Goal: Task Accomplishment & Management: Manage account settings

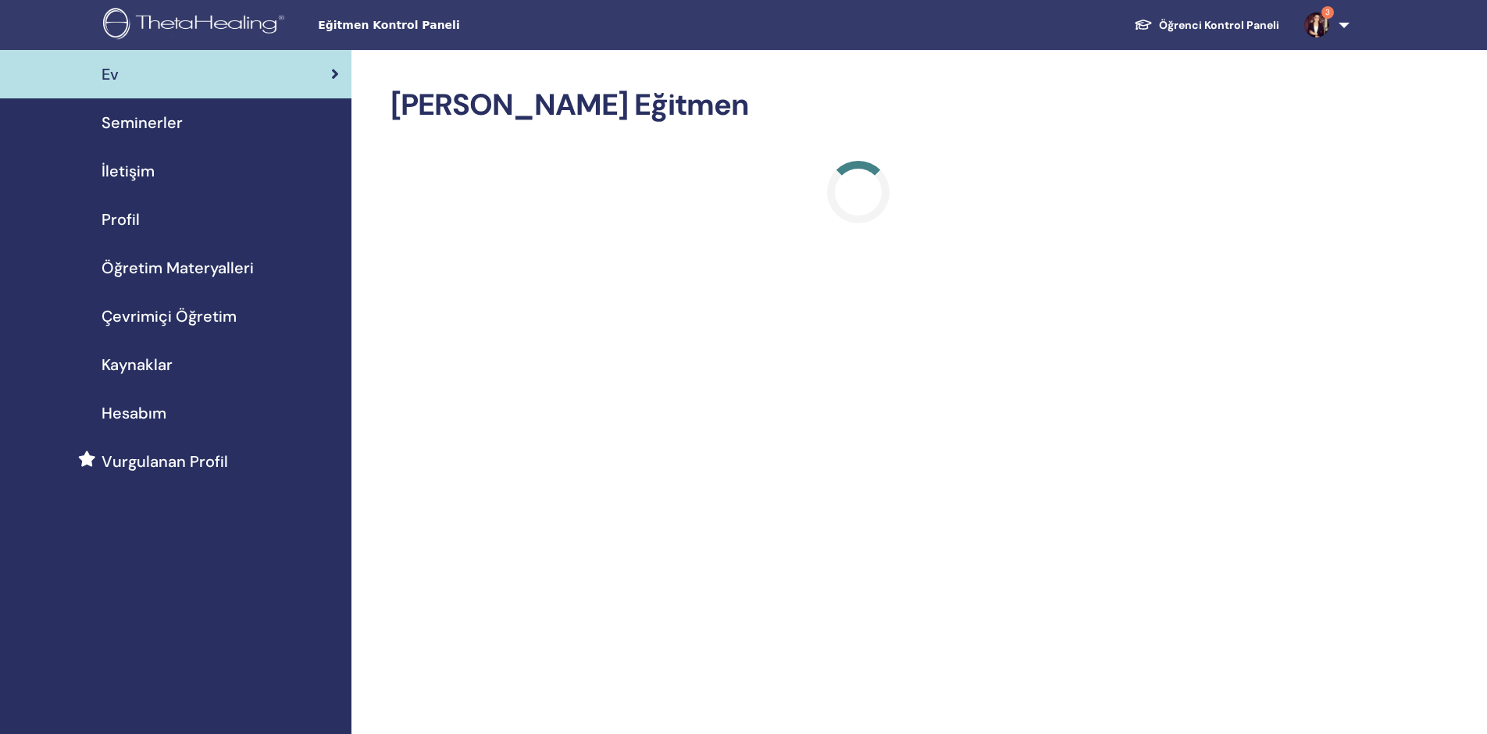
click at [156, 125] on font "Seminerler" at bounding box center [142, 122] width 81 height 20
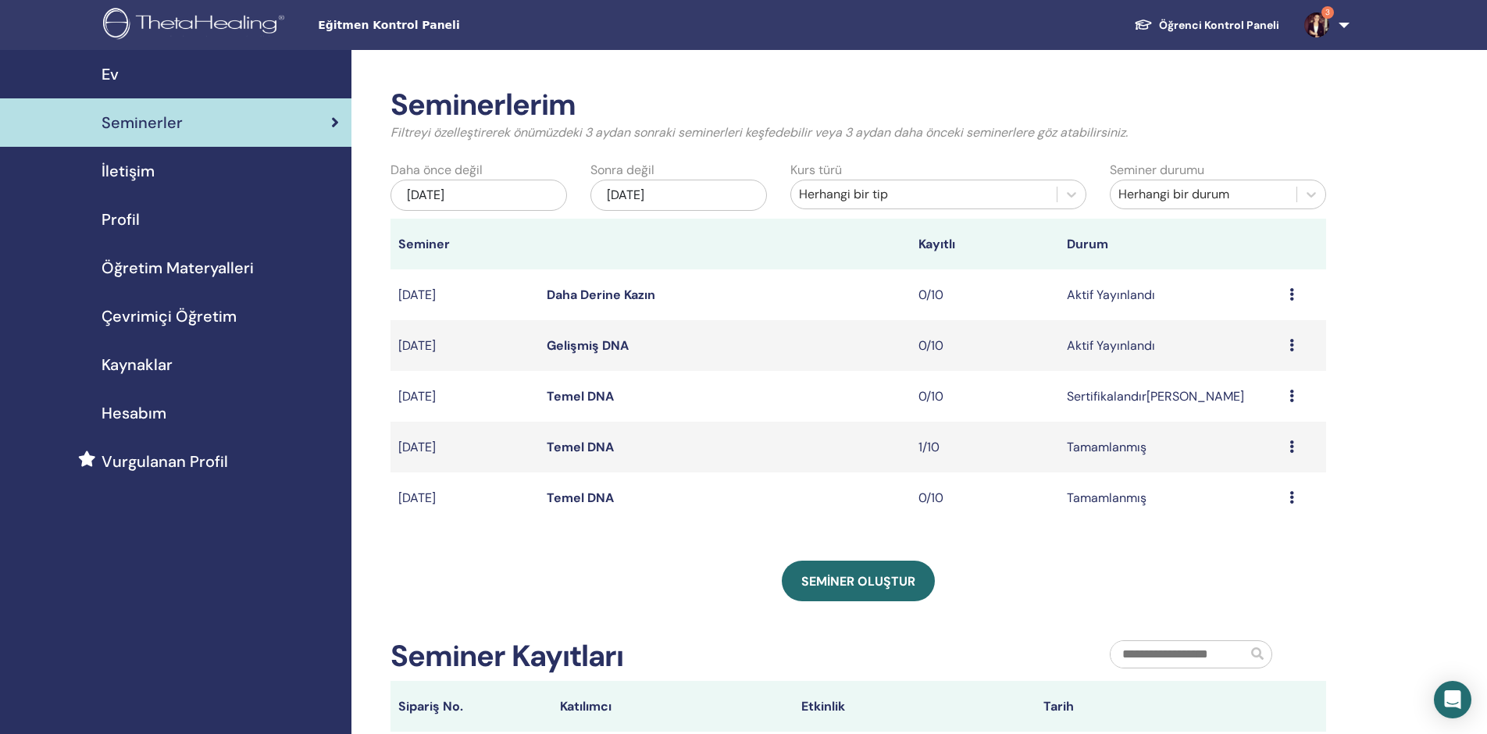
click at [594, 448] on font "Temel DNA" at bounding box center [580, 447] width 67 height 16
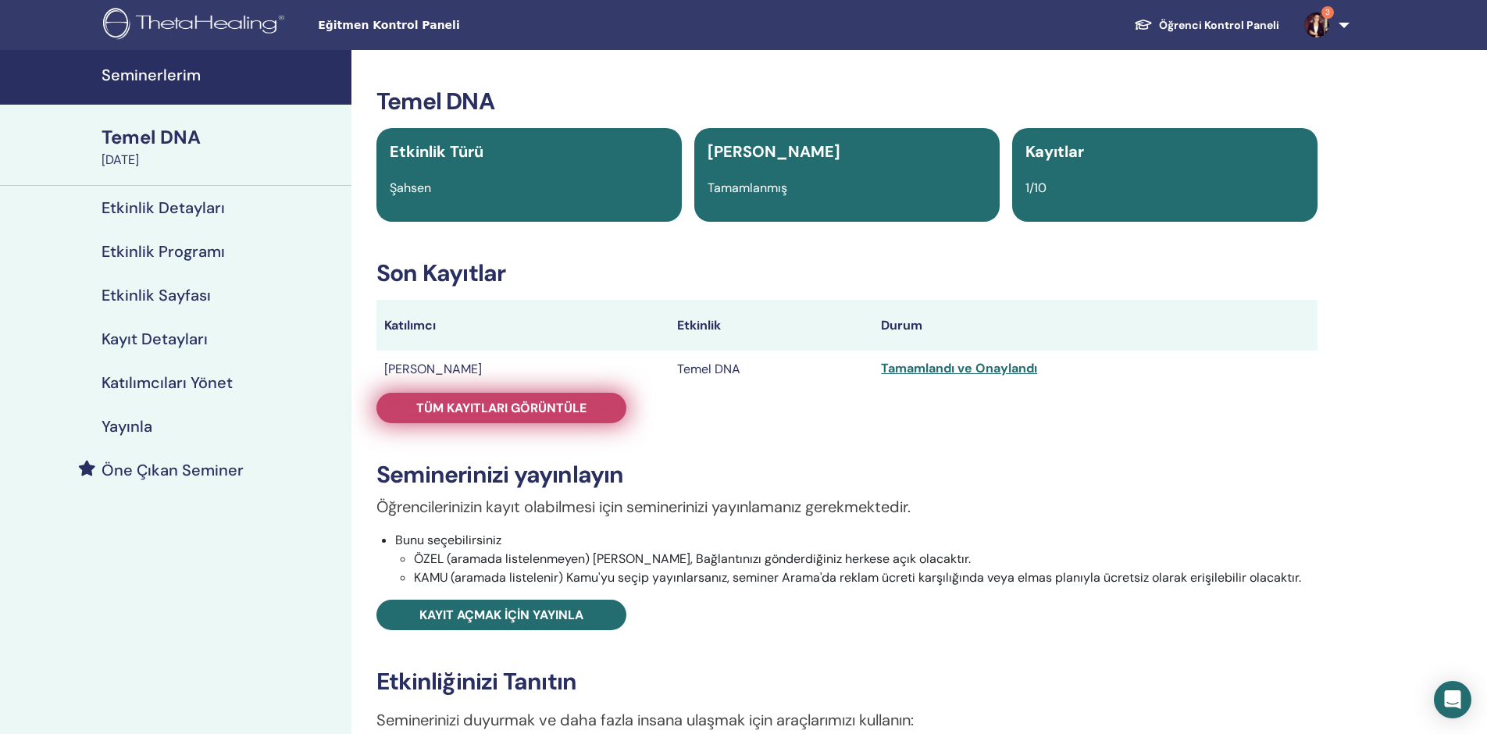
click at [517, 409] on font "Tüm kayıtları görüntüle" at bounding box center [501, 408] width 170 height 16
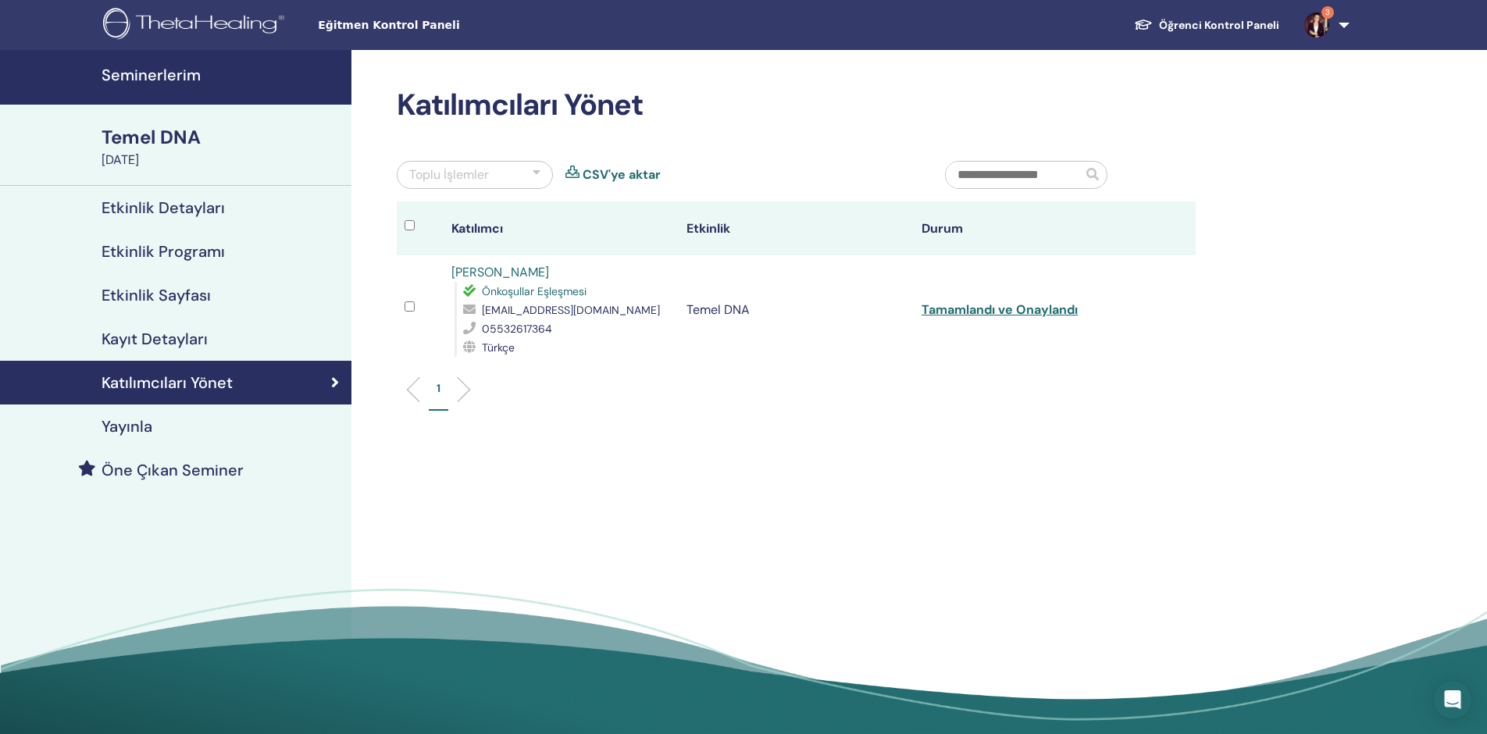
click at [506, 272] on font "Mustafa Dönmez" at bounding box center [500, 272] width 98 height 16
click at [1327, 11] on font "3" at bounding box center [1327, 12] width 5 height 10
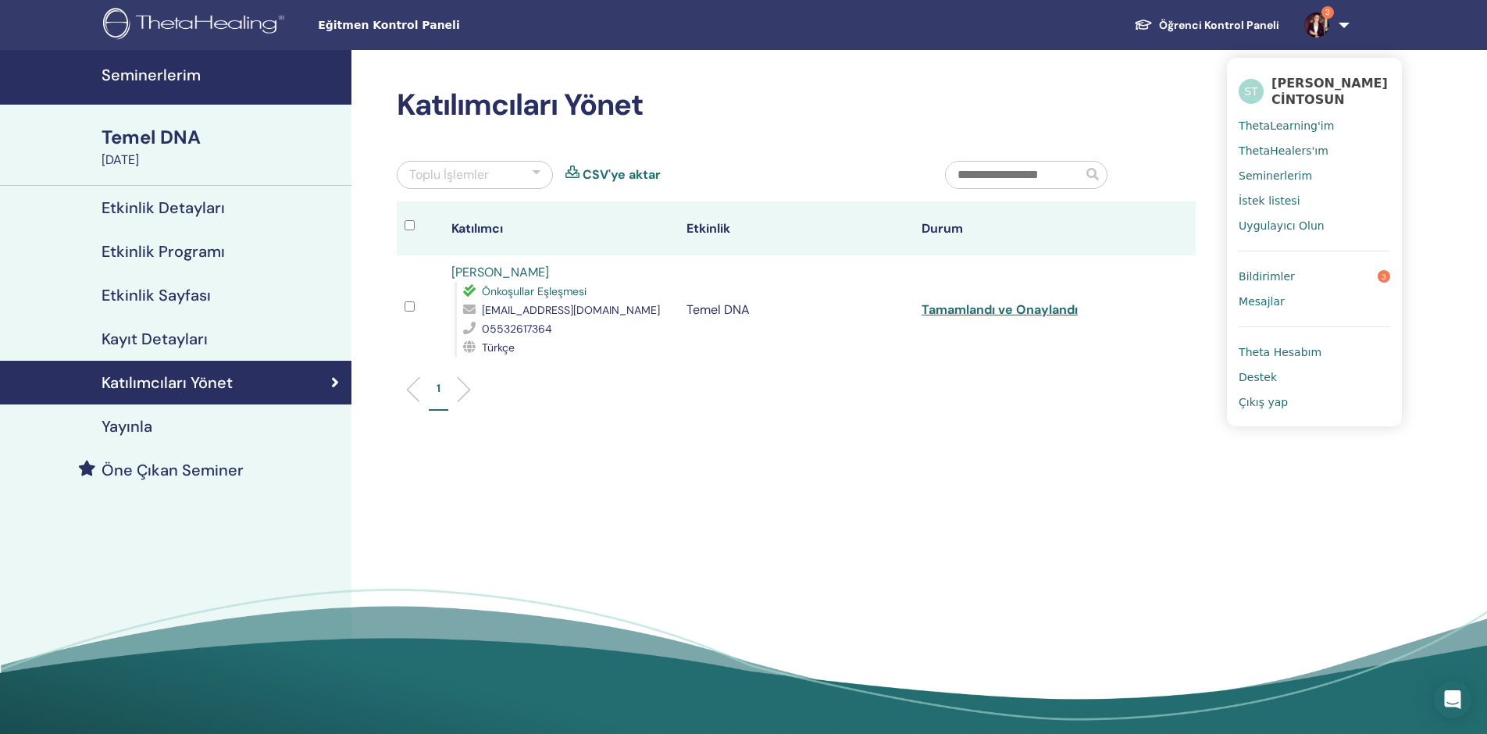
click at [1278, 283] on font "Bildirimler" at bounding box center [1267, 276] width 56 height 12
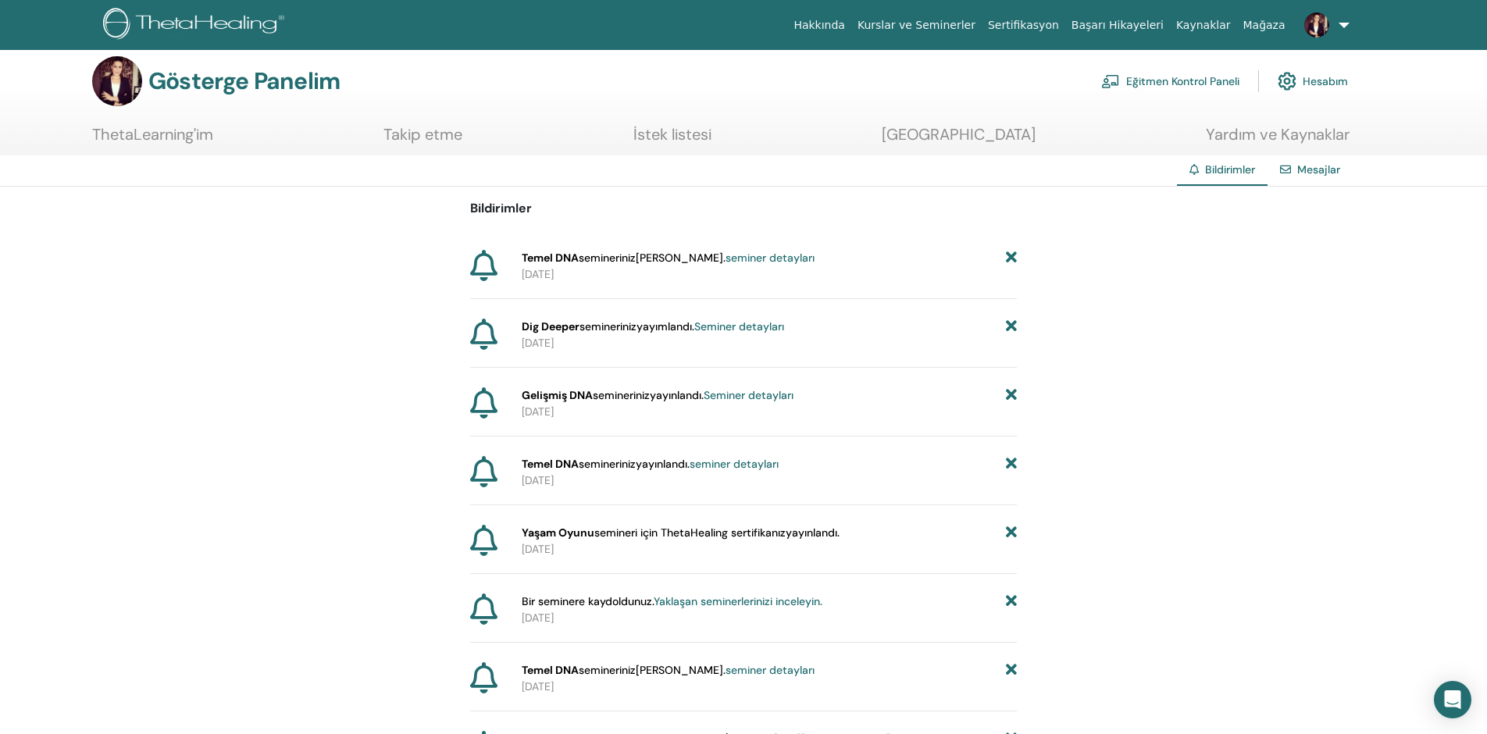
scroll to position [13, 0]
click at [544, 537] on font "Yaşam Oyunu" at bounding box center [558, 532] width 73 height 14
click at [1199, 80] on font "Eğitmen Kontrol Paneli" at bounding box center [1182, 81] width 113 height 14
